Goal: Communication & Community: Answer question/provide support

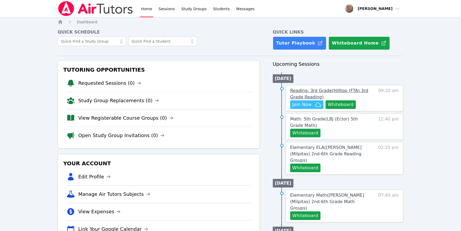
click at [341, 99] on span "Reading: 3rd Grade ( Hilltop (FTA) 3rd Grade Reading )" at bounding box center [329, 94] width 78 height 12
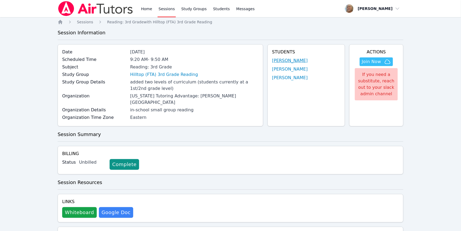
click at [279, 64] on link "Avni Ganesh" at bounding box center [290, 60] width 36 height 6
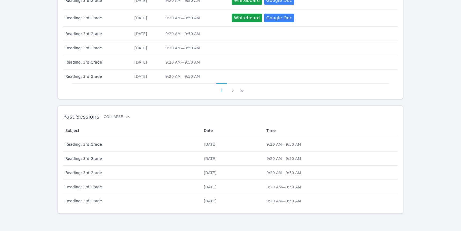
scroll to position [385, 0]
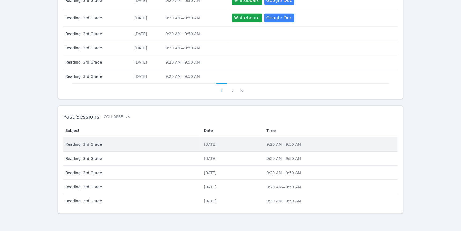
click at [204, 141] on div "Wed Oct 8, 2025" at bounding box center [232, 143] width 56 height 5
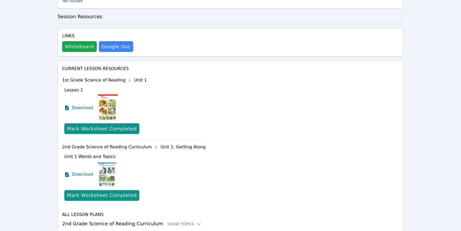
scroll to position [297, 0]
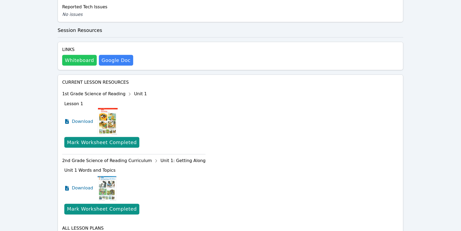
click at [92, 66] on button "Whiteboard" at bounding box center [79, 60] width 35 height 11
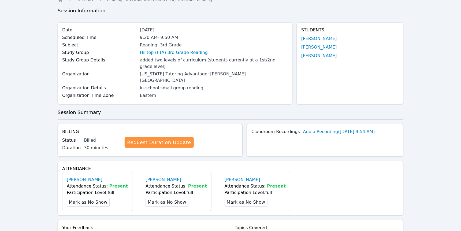
scroll to position [0, 0]
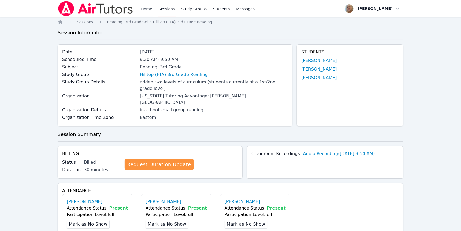
click at [153, 10] on link "Home" at bounding box center [146, 8] width 13 height 17
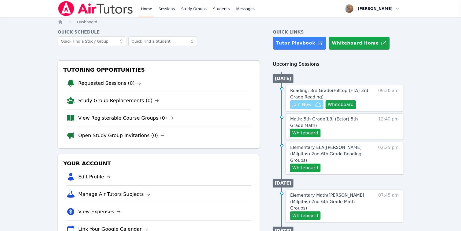
click at [312, 108] on span "Join Now" at bounding box center [301, 104] width 19 height 6
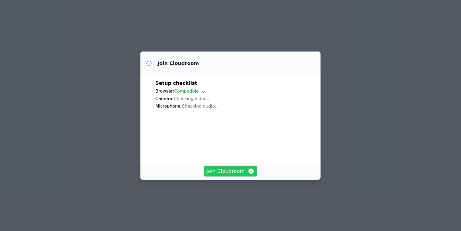
click at [224, 175] on span "Join Cloudroom" at bounding box center [231, 171] width 48 height 8
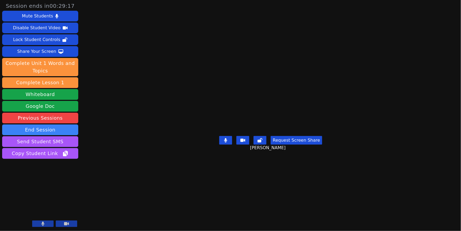
scroll to position [23, 0]
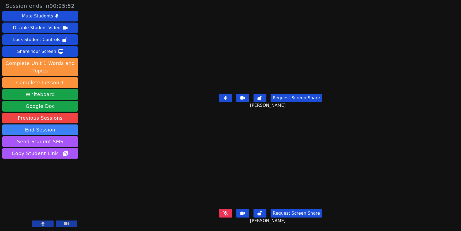
click at [223, 211] on icon at bounding box center [225, 213] width 5 height 4
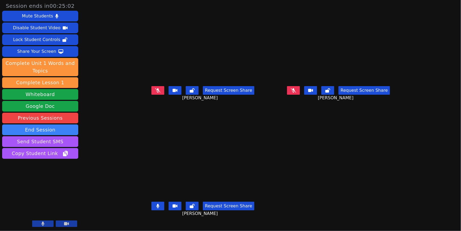
click at [151, 201] on button at bounding box center [157, 205] width 13 height 9
click at [300, 86] on button at bounding box center [293, 90] width 13 height 9
click at [296, 88] on icon at bounding box center [293, 90] width 5 height 4
click at [151, 86] on button at bounding box center [157, 90] width 13 height 9
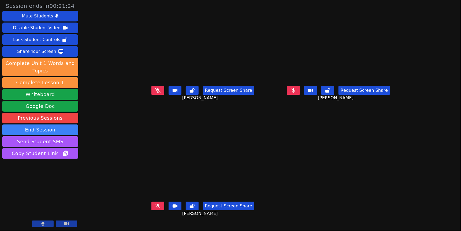
click at [155, 204] on icon at bounding box center [157, 206] width 5 height 4
click at [155, 88] on icon at bounding box center [157, 90] width 5 height 4
click at [156, 88] on icon at bounding box center [157, 90] width 3 height 4
click at [311, 84] on div "Request Screen Share Avni Ganesh" at bounding box center [338, 94] width 131 height 21
click at [296, 88] on icon at bounding box center [293, 90] width 5 height 4
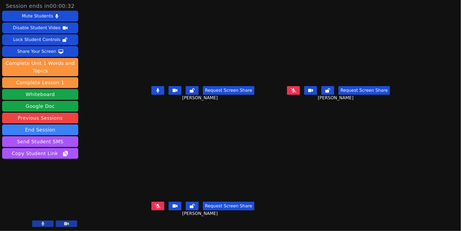
click at [300, 86] on button at bounding box center [293, 90] width 13 height 9
click at [156, 88] on icon at bounding box center [157, 90] width 3 height 4
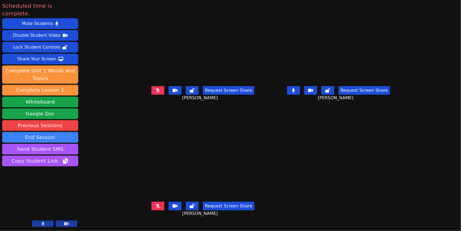
click at [155, 88] on icon at bounding box center [157, 90] width 5 height 4
click at [300, 86] on button at bounding box center [293, 90] width 13 height 9
click at [155, 204] on icon at bounding box center [157, 206] width 5 height 4
click at [151, 86] on button at bounding box center [157, 90] width 13 height 9
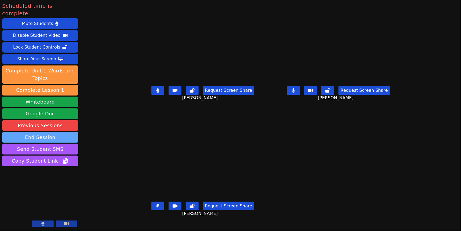
click at [50, 143] on button "End Session" at bounding box center [40, 137] width 76 height 11
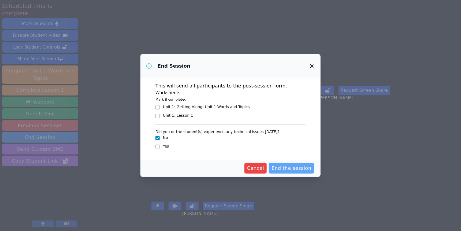
click at [311, 172] on span "End the session" at bounding box center [291, 168] width 40 height 8
click at [315, 63] on icon "button" at bounding box center [312, 66] width 6 height 6
click at [256, 172] on span "Cancel" at bounding box center [246, 168] width 17 height 8
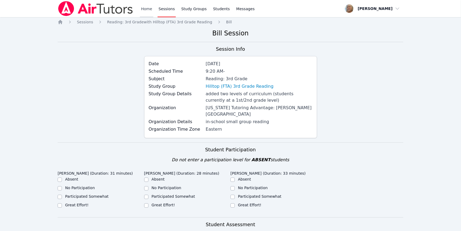
click at [153, 10] on link "Home" at bounding box center [146, 8] width 13 height 17
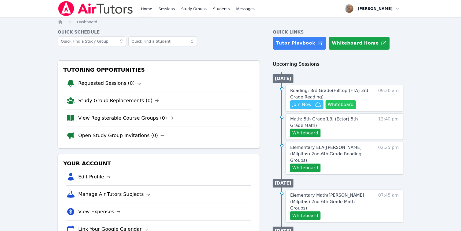
click at [326, 109] on button "Whiteboard" at bounding box center [341, 104] width 30 height 9
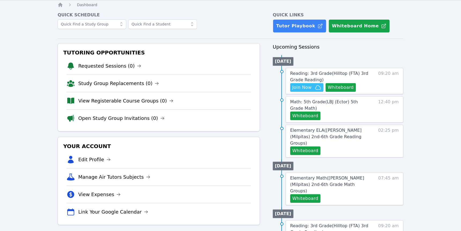
scroll to position [21, 0]
